Goal: Task Accomplishment & Management: Complete application form

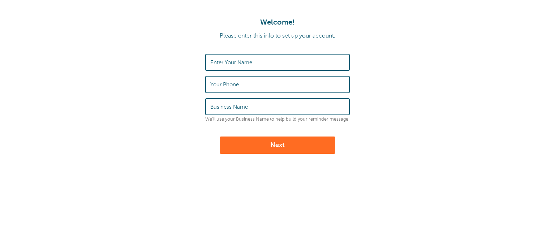
click at [224, 61] on label "Enter Your Name" at bounding box center [231, 62] width 42 height 6
click at [224, 61] on input "Enter Your Name" at bounding box center [277, 63] width 134 height 16
type input "Ashley"
type input "2488915071"
type input "MFGWM"
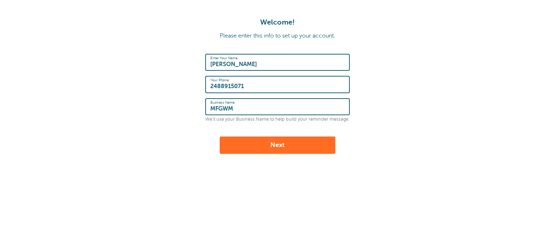
click at [293, 147] on button "Next" at bounding box center [278, 144] width 116 height 17
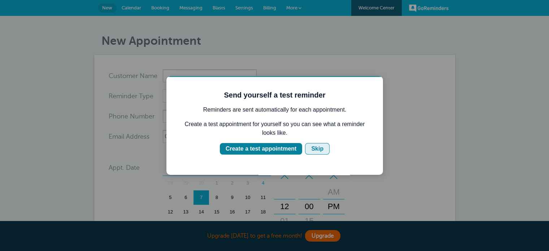
click at [318, 151] on div "Skip" at bounding box center [317, 148] width 12 height 9
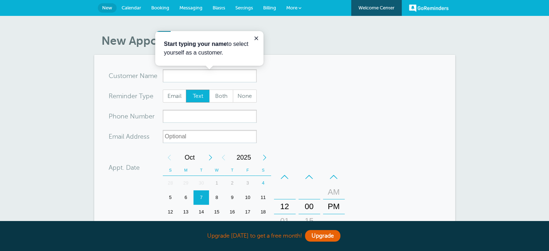
click at [367, 113] on form "You are creating a new customer. To use an existing customer select one from th…" at bounding box center [275, 217] width 332 height 296
click at [252, 36] on button "Close guide" at bounding box center [256, 38] width 9 height 9
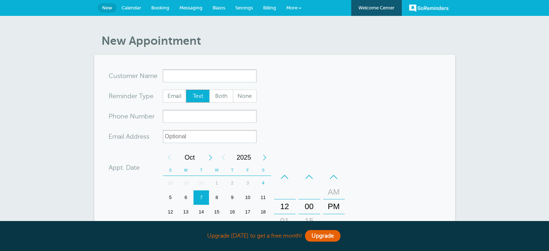
click at [297, 4] on link "More" at bounding box center [293, 8] width 25 height 16
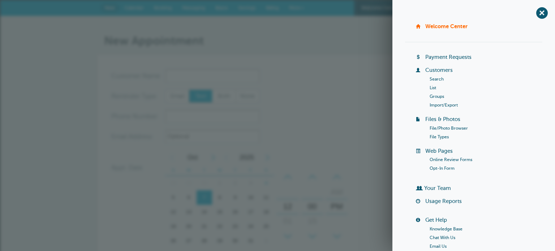
click at [431, 88] on link "List" at bounding box center [432, 87] width 6 height 5
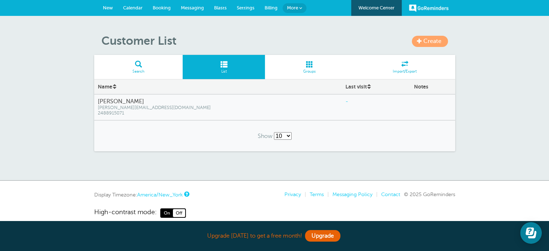
click at [431, 42] on span "Create" at bounding box center [433, 41] width 18 height 6
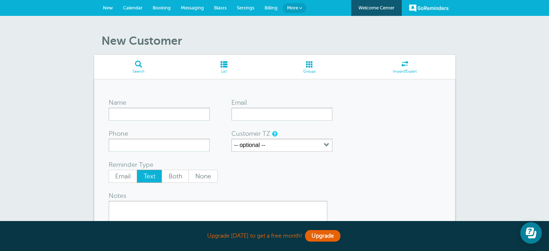
click at [406, 65] on span at bounding box center [405, 64] width 101 height 7
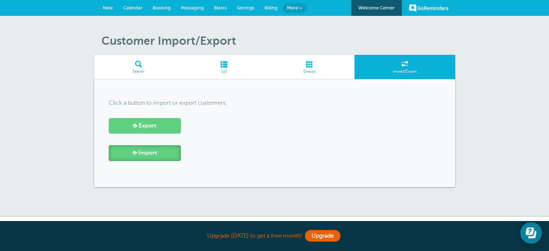
click at [136, 158] on link "Import" at bounding box center [145, 153] width 72 height 16
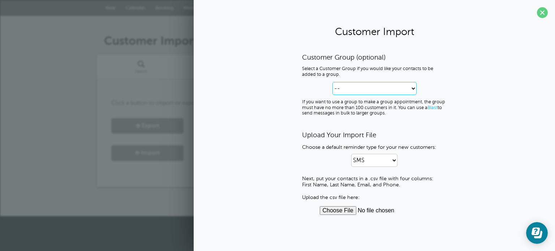
click at [371, 85] on select "-- Create new Customer Group" at bounding box center [374, 88] width 84 height 13
select select "--create-new-group--"
click at [332, 82] on select "-- Create new Customer Group" at bounding box center [374, 88] width 84 height 13
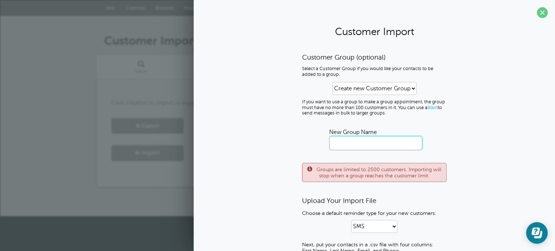
click at [348, 137] on input "text" at bounding box center [375, 143] width 93 height 14
type input "MMR 10.4"
click at [302, 137] on div "Customer Group (optional) Select a Customer Group if you would like your contac…" at bounding box center [374, 117] width 144 height 129
click at [373, 227] on select "SMS Email SMS and Email" at bounding box center [374, 226] width 46 height 13
click at [305, 217] on div "Upload Your Import File Choose a default reminder type for your new customers: …" at bounding box center [374, 238] width 144 height 84
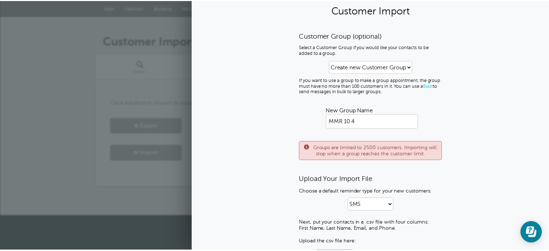
scroll to position [40, 0]
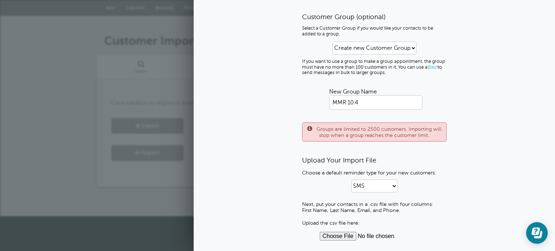
click at [159, 206] on div "Upgrade today to get a free month! Upgrade" at bounding box center [277, 203] width 361 height 16
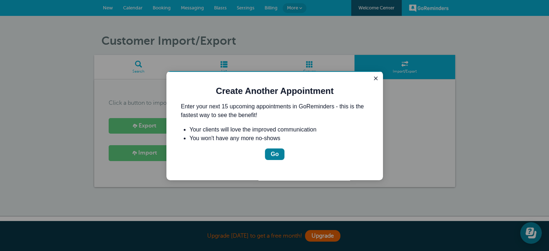
scroll to position [0, 0]
click at [279, 151] on button "Go" at bounding box center [274, 154] width 19 height 12
